Goal: Information Seeking & Learning: Find specific fact

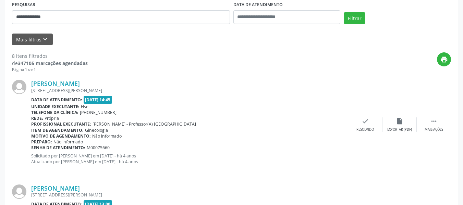
scroll to position [166, 0]
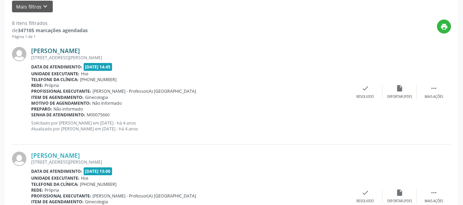
click at [80, 48] on link "[PERSON_NAME]" at bounding box center [55, 51] width 49 height 8
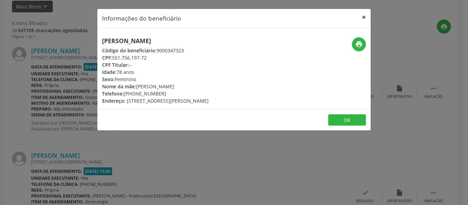
click at [361, 23] on button "×" at bounding box center [364, 17] width 14 height 17
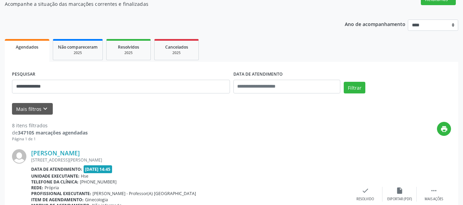
scroll to position [63, 0]
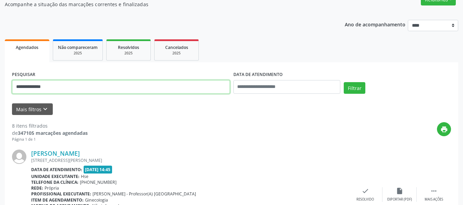
drag, startPoint x: 85, startPoint y: 90, endPoint x: 0, endPoint y: 88, distance: 85.0
paste input "text"
type input "**********"
click at [343, 82] on button "Filtrar" at bounding box center [354, 88] width 22 height 12
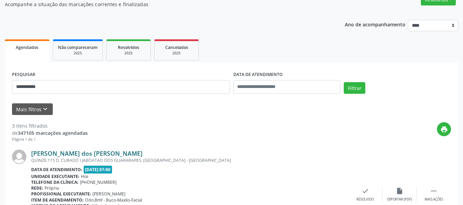
click at [88, 153] on link "[PERSON_NAME] dos [PERSON_NAME]" at bounding box center [86, 154] width 111 height 8
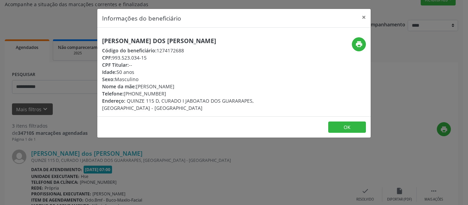
drag, startPoint x: 214, startPoint y: 37, endPoint x: 65, endPoint y: 34, distance: 149.0
click at [65, 34] on div "Informações do beneficiário × [PERSON_NAME] dos [PERSON_NAME] Código do benefic…" at bounding box center [234, 102] width 468 height 205
copy h5 "[PERSON_NAME] dos [PERSON_NAME]"
click at [369, 16] on button "×" at bounding box center [364, 17] width 14 height 17
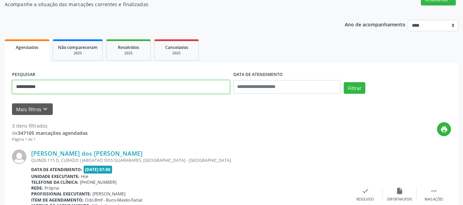
click at [133, 91] on input "**********" at bounding box center [121, 87] width 218 height 14
click at [343, 82] on button "Filtrar" at bounding box center [354, 88] width 22 height 12
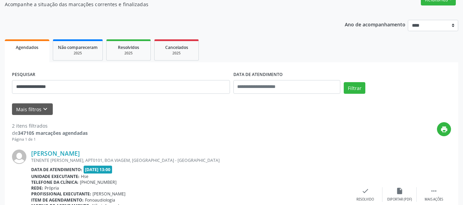
click at [60, 149] on div "[PERSON_NAME] TENENTE [PERSON_NAME], APT0101, BOA VIAGEM, [GEOGRAPHIC_DATA] - […" at bounding box center [231, 194] width 439 height 104
click at [60, 150] on link "[PERSON_NAME]" at bounding box center [55, 154] width 49 height 8
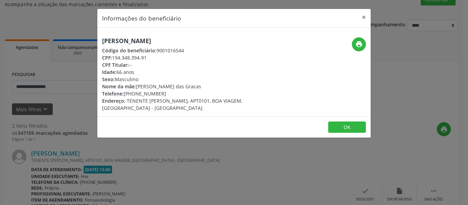
drag, startPoint x: 167, startPoint y: 38, endPoint x: 76, endPoint y: 39, distance: 91.1
click at [76, 39] on div "Informações do beneficiário × [PERSON_NAME] Código do beneficiário: 9001016544 …" at bounding box center [234, 102] width 468 height 205
copy h5 "[PERSON_NAME]"
click at [166, 43] on h5 "[PERSON_NAME]" at bounding box center [188, 40] width 173 height 7
drag, startPoint x: 175, startPoint y: 38, endPoint x: 85, endPoint y: 38, distance: 90.1
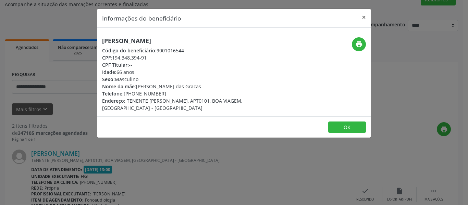
click at [85, 38] on div "Informações do beneficiário × [PERSON_NAME] Código do beneficiário: 9001016544 …" at bounding box center [234, 102] width 468 height 205
copy h5 "[PERSON_NAME]"
drag, startPoint x: 152, startPoint y: 56, endPoint x: 114, endPoint y: 55, distance: 38.0
click at [114, 55] on div "CPF: 194.348.394-91" at bounding box center [188, 57] width 173 height 7
copy div "194.348.394-91"
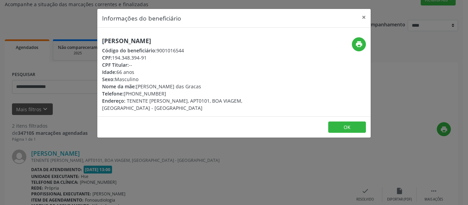
drag, startPoint x: 166, startPoint y: 95, endPoint x: 135, endPoint y: 95, distance: 31.2
click at [135, 95] on div "Telefone: [PHONE_NUMBER]" at bounding box center [188, 93] width 173 height 7
copy div "99113-3765"
click at [356, 41] on icon "print" at bounding box center [359, 44] width 8 height 8
click at [365, 17] on button "×" at bounding box center [364, 17] width 14 height 17
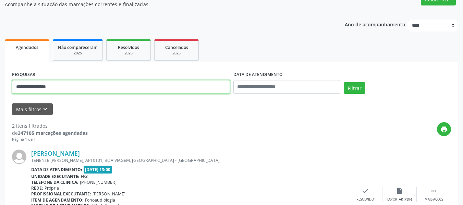
click at [106, 86] on input "**********" at bounding box center [121, 87] width 218 height 14
paste input "text"
click at [343, 82] on button "Filtrar" at bounding box center [354, 88] width 22 height 12
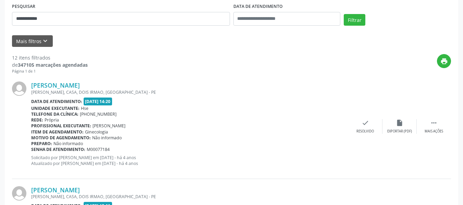
scroll to position [131, 0]
click at [62, 86] on link "[PERSON_NAME]" at bounding box center [55, 85] width 49 height 8
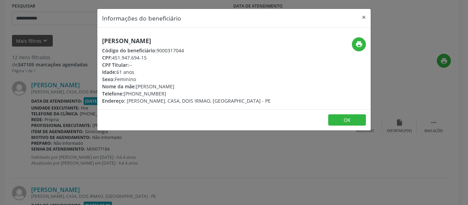
drag, startPoint x: 196, startPoint y: 45, endPoint x: 75, endPoint y: 47, distance: 121.2
click at [75, 47] on div "Informações do beneficiário × [PERSON_NAME] Código do beneficiário: 9000317044 …" at bounding box center [234, 102] width 468 height 205
click at [114, 40] on h5 "[PERSON_NAME]" at bounding box center [186, 40] width 168 height 7
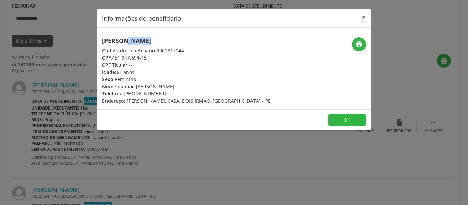
copy div "[PERSON_NAME]"
drag, startPoint x: 166, startPoint y: 94, endPoint x: 133, endPoint y: 95, distance: 32.9
click at [133, 95] on div "Telefone: [PHONE_NUMBER]" at bounding box center [186, 93] width 168 height 7
copy div "99604-4366"
click at [364, 43] on button "print" at bounding box center [359, 44] width 14 height 14
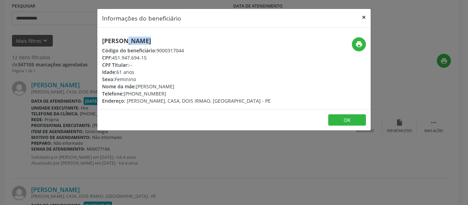
click at [366, 19] on button "×" at bounding box center [364, 17] width 14 height 17
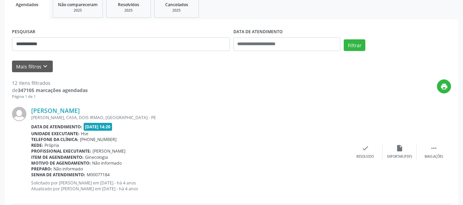
scroll to position [63, 0]
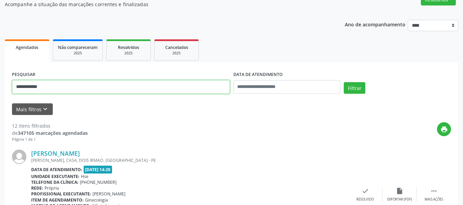
click at [55, 92] on input "**********" at bounding box center [121, 87] width 218 height 14
click at [343, 82] on button "Filtrar" at bounding box center [354, 88] width 22 height 12
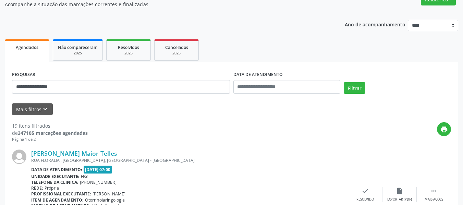
click at [95, 148] on div "[PERSON_NAME] Maior Telles [GEOGRAPHIC_DATA] , [GEOGRAPHIC_DATA], [GEOGRAPHIC_D…" at bounding box center [231, 194] width 439 height 104
click at [101, 155] on link "[PERSON_NAME] Maior Telles" at bounding box center [74, 154] width 86 height 8
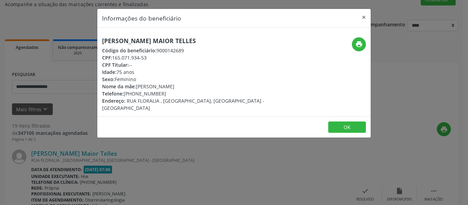
drag, startPoint x: 201, startPoint y: 36, endPoint x: 95, endPoint y: 39, distance: 106.5
click at [95, 39] on div "Informações do beneficiário × [PERSON_NAME] Maior Telles Código do beneficiário…" at bounding box center [234, 102] width 468 height 205
copy h5 "[PERSON_NAME] Maior Telles"
click at [354, 47] on button "print" at bounding box center [359, 44] width 14 height 14
click at [171, 53] on div "Código do beneficiário: 9000142689" at bounding box center [188, 50] width 173 height 7
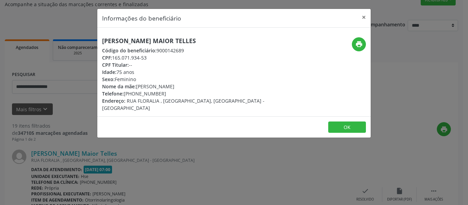
drag, startPoint x: 182, startPoint y: 40, endPoint x: 80, endPoint y: 39, distance: 102.1
click at [80, 39] on div "Informações do beneficiário × [PERSON_NAME] Maior Telles Código do beneficiário…" at bounding box center [234, 102] width 468 height 205
copy h5 "[PERSON_NAME] Maior Telles"
drag, startPoint x: 153, startPoint y: 56, endPoint x: 114, endPoint y: 58, distance: 38.4
click at [114, 58] on div "CPF: 165.071.934-53" at bounding box center [188, 57] width 173 height 7
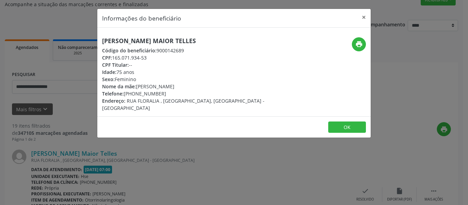
copy div "165.071.934-53"
drag, startPoint x: 166, startPoint y: 96, endPoint x: 134, endPoint y: 95, distance: 32.2
click at [134, 95] on div "Telefone: [PHONE_NUMBER]" at bounding box center [188, 93] width 173 height 7
click at [367, 13] on button "×" at bounding box center [364, 17] width 14 height 17
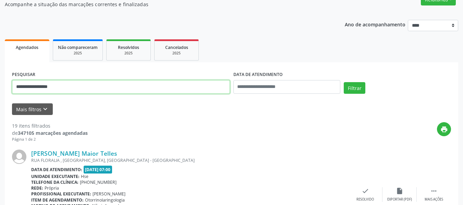
click at [65, 87] on input "**********" at bounding box center [121, 87] width 218 height 14
paste input "******"
click at [343, 82] on button "Filtrar" at bounding box center [354, 88] width 22 height 12
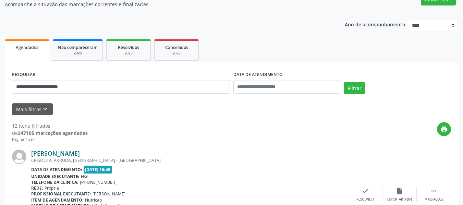
click at [66, 154] on link "[PERSON_NAME]" at bounding box center [55, 154] width 49 height 8
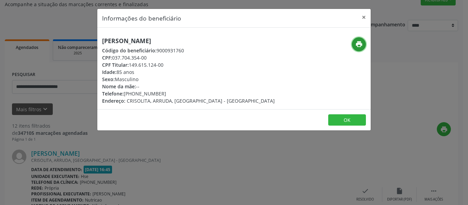
click at [359, 40] on icon "print" at bounding box center [359, 44] width 8 height 8
click at [353, 18] on header "Informações do beneficiário ×" at bounding box center [233, 18] width 273 height 19
drag, startPoint x: 360, startPoint y: 20, endPoint x: 356, endPoint y: 23, distance: 5.6
click at [361, 20] on button "×" at bounding box center [364, 17] width 14 height 17
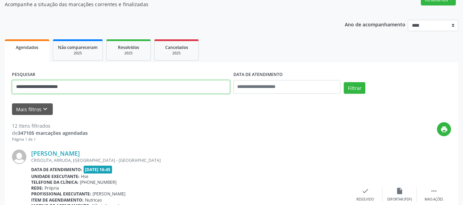
click at [166, 87] on input "**********" at bounding box center [121, 87] width 218 height 14
paste input "**********"
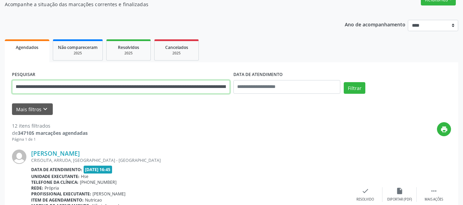
scroll to position [0, 0]
drag, startPoint x: 166, startPoint y: 87, endPoint x: 0, endPoint y: 88, distance: 166.1
paste input "text"
click at [343, 82] on button "Filtrar" at bounding box center [354, 88] width 22 height 12
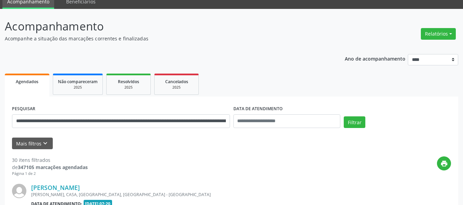
scroll to position [63, 0]
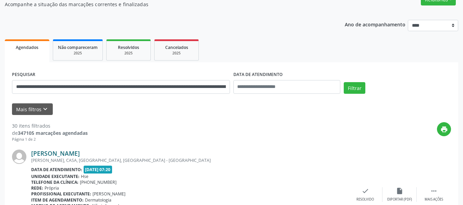
click at [72, 150] on link "[PERSON_NAME]" at bounding box center [55, 154] width 49 height 8
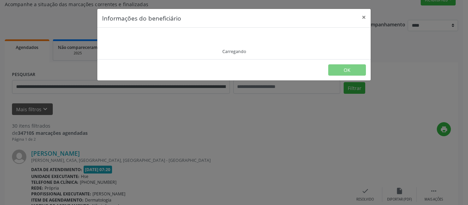
click at [75, 152] on div "Informações do beneficiário × Carregando OK" at bounding box center [234, 102] width 468 height 205
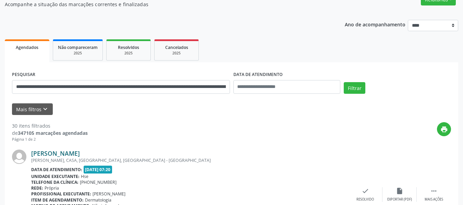
click at [80, 155] on link "[PERSON_NAME]" at bounding box center [55, 154] width 49 height 8
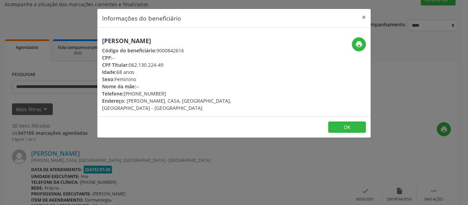
drag, startPoint x: 168, startPoint y: 64, endPoint x: 129, endPoint y: 67, distance: 39.2
click at [129, 67] on div "CPF Titular: 062.130.224-49" at bounding box center [188, 64] width 173 height 7
click at [360, 18] on button "×" at bounding box center [364, 17] width 14 height 17
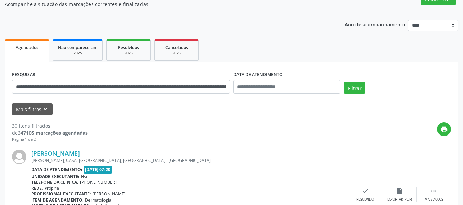
click at [110, 78] on div "**********" at bounding box center [120, 84] width 221 height 29
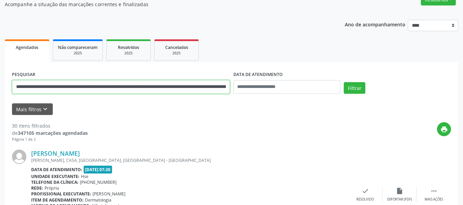
click at [106, 89] on input "**********" at bounding box center [121, 87] width 218 height 14
paste input "text"
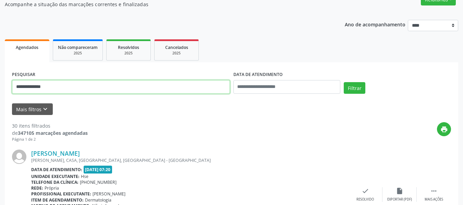
click at [343, 82] on button "Filtrar" at bounding box center [354, 88] width 22 height 12
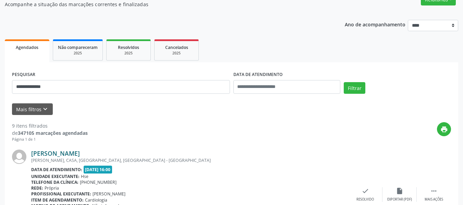
click at [46, 153] on link "[PERSON_NAME]" at bounding box center [55, 154] width 49 height 8
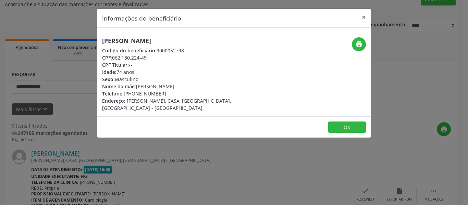
drag, startPoint x: 184, startPoint y: 39, endPoint x: 82, endPoint y: 36, distance: 102.4
click at [82, 36] on div "Informações do beneficiário × [PERSON_NAME] Código do beneficiário: 9000052798 …" at bounding box center [234, 102] width 468 height 205
click at [364, 17] on button "×" at bounding box center [364, 17] width 14 height 17
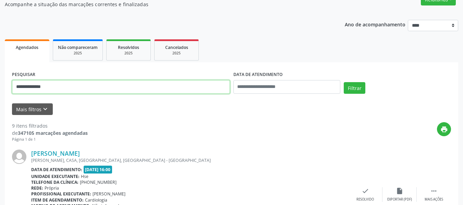
click at [134, 83] on input "**********" at bounding box center [121, 87] width 218 height 14
click at [343, 82] on button "Filtrar" at bounding box center [354, 88] width 22 height 12
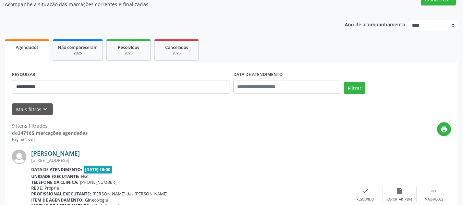
click at [80, 151] on link "[PERSON_NAME]" at bounding box center [55, 154] width 49 height 8
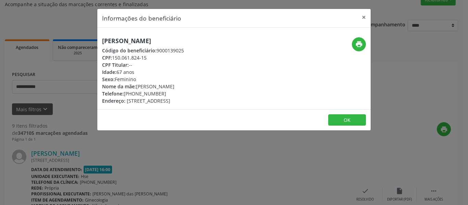
drag, startPoint x: 232, startPoint y: 39, endPoint x: 79, endPoint y: 38, distance: 153.1
click at [79, 38] on div "Informações do beneficiário × [PERSON_NAME] Código do beneficiário: 9000139025 …" at bounding box center [234, 102] width 468 height 205
click at [356, 45] on icon "print" at bounding box center [359, 44] width 8 height 8
drag, startPoint x: 162, startPoint y: 94, endPoint x: 134, endPoint y: 94, distance: 27.7
click at [134, 94] on div "Telefone: [PHONE_NUMBER]" at bounding box center [143, 93] width 82 height 7
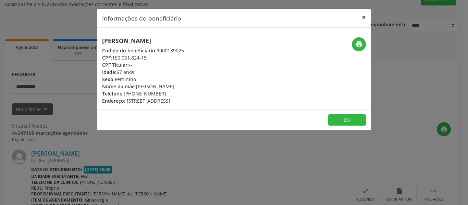
click at [361, 20] on button "×" at bounding box center [364, 17] width 14 height 17
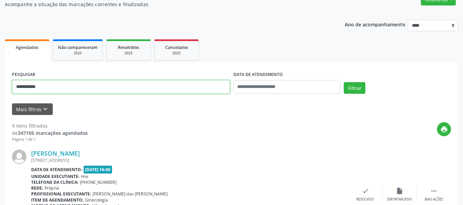
click at [75, 91] on input "**********" at bounding box center [121, 87] width 218 height 14
click at [343, 82] on button "Filtrar" at bounding box center [354, 88] width 22 height 12
click at [77, 93] on input "**********" at bounding box center [121, 87] width 218 height 14
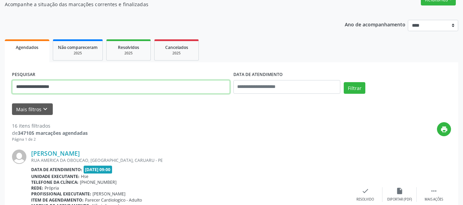
click at [343, 82] on button "Filtrar" at bounding box center [354, 88] width 22 height 12
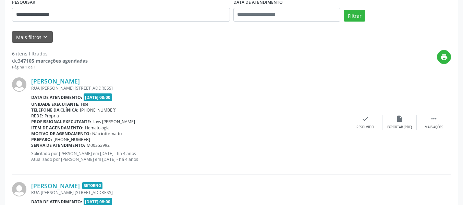
scroll to position [131, 0]
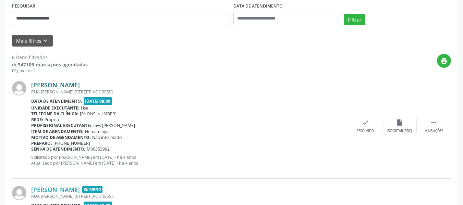
click at [80, 83] on link "[PERSON_NAME]" at bounding box center [55, 85] width 49 height 8
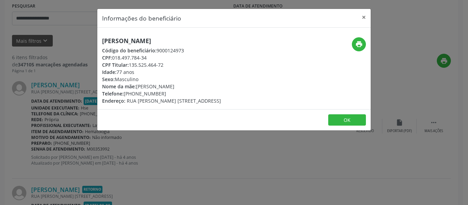
drag, startPoint x: 217, startPoint y: 40, endPoint x: 90, endPoint y: 37, distance: 126.7
click at [90, 37] on div "Informações do beneficiário × [PERSON_NAME] Código do beneficiário: 9000124973 …" at bounding box center [234, 102] width 468 height 205
drag, startPoint x: 164, startPoint y: 65, endPoint x: 130, endPoint y: 66, distance: 33.9
click at [130, 66] on div "CPF Titular: 135.525.464-72" at bounding box center [161, 64] width 119 height 7
drag, startPoint x: 175, startPoint y: 92, endPoint x: 133, endPoint y: 95, distance: 42.6
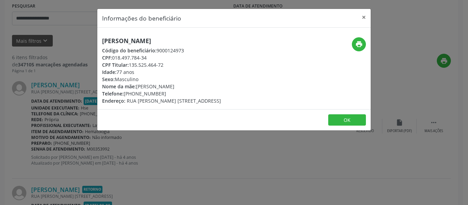
click at [133, 95] on div "Telefone: [PHONE_NUMBER]" at bounding box center [161, 93] width 119 height 7
click at [357, 46] on icon "print" at bounding box center [359, 44] width 8 height 8
drag, startPoint x: 167, startPoint y: 69, endPoint x: 133, endPoint y: 65, distance: 34.8
click at [133, 65] on div "[PERSON_NAME] Código do beneficiário: 9000124973 CPF: 018.497.784-34 CPF Titula…" at bounding box center [161, 70] width 119 height 67
click at [156, 76] on div "Sexo: Masculino" at bounding box center [161, 79] width 119 height 7
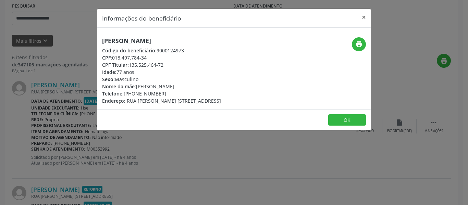
drag, startPoint x: 167, startPoint y: 65, endPoint x: 130, endPoint y: 63, distance: 36.7
click at [130, 63] on div "CPF Titular: 135.525.464-72" at bounding box center [161, 64] width 119 height 7
click at [359, 14] on button "×" at bounding box center [364, 17] width 14 height 17
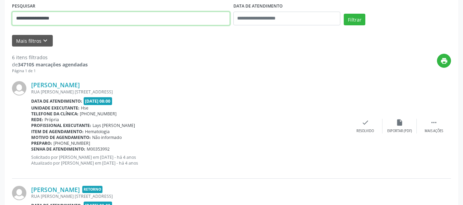
click at [83, 16] on input "**********" at bounding box center [121, 19] width 218 height 14
paste input "text"
type input "**********"
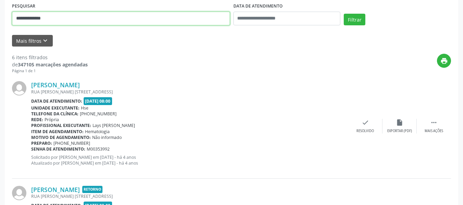
click at [343, 14] on button "Filtrar" at bounding box center [354, 20] width 22 height 12
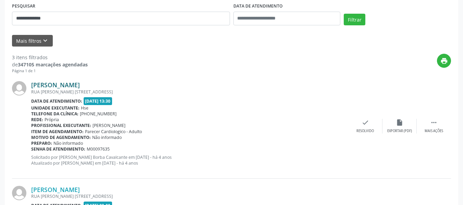
click at [80, 85] on link "[PERSON_NAME]" at bounding box center [55, 85] width 49 height 8
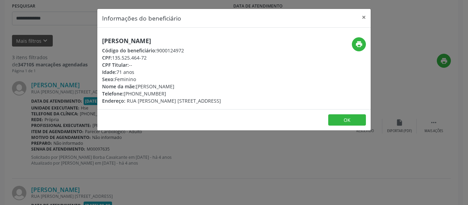
drag, startPoint x: 200, startPoint y: 39, endPoint x: 83, endPoint y: 40, distance: 117.5
click at [83, 40] on div "Informações do beneficiário × [PERSON_NAME] Código do beneficiário: 9000124972 …" at bounding box center [234, 102] width 468 height 205
